Goal: Information Seeking & Learning: Understand process/instructions

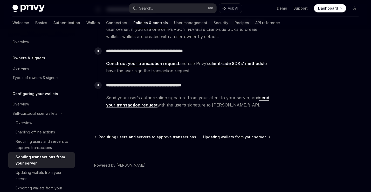
scroll to position [131, 0]
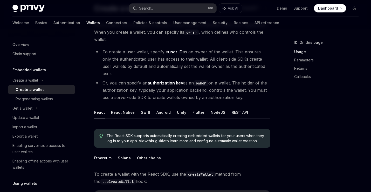
scroll to position [50, 0]
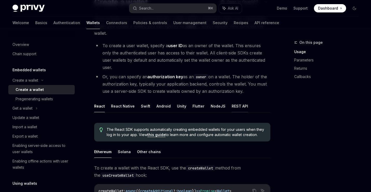
click at [239, 101] on button "REST API" at bounding box center [239, 106] width 16 height 12
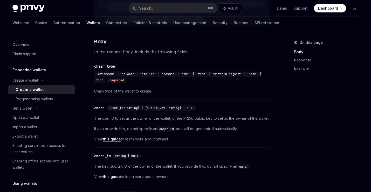
scroll to position [206, 0]
click at [109, 73] on span "'ethereum' | 'solana' | 'stellar' | 'cosmos' | 'sui' | 'tron' | 'bitcoin-segwit…" at bounding box center [177, 78] width 167 height 10
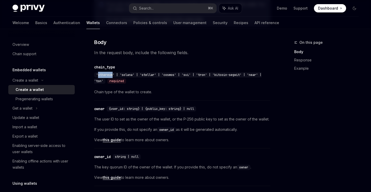
click at [130, 73] on span "'ethereum' | 'solana' | 'stellar' | 'cosmos' | 'sui' | 'tron' | 'bitcoin-segwit…" at bounding box center [177, 78] width 167 height 10
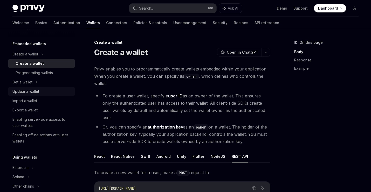
scroll to position [0, 0]
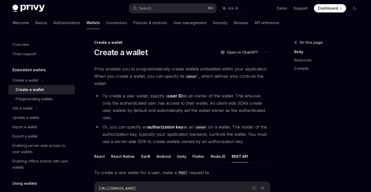
click at [37, 67] on h5 "Embedded wallets" at bounding box center [28, 70] width 33 height 6
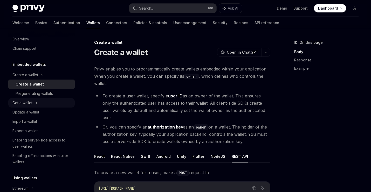
scroll to position [6, 0]
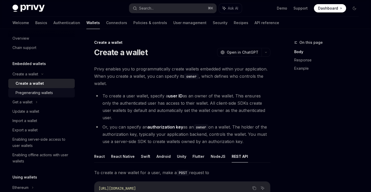
click at [38, 93] on div "Pregenerating wallets" at bounding box center [34, 93] width 37 height 6
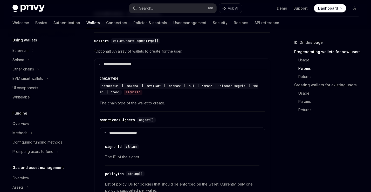
scroll to position [123, 0]
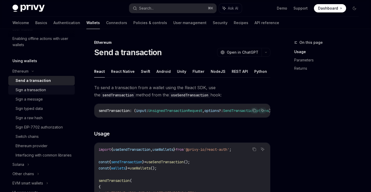
click at [45, 93] on div "Sign a transaction" at bounding box center [31, 90] width 30 height 6
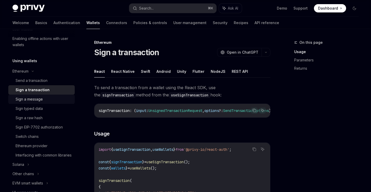
click at [49, 101] on div "Sign a message" at bounding box center [44, 99] width 56 height 6
type textarea "*"
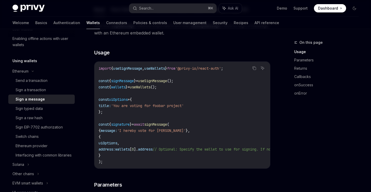
scroll to position [70, 0]
